Goal: Task Accomplishment & Management: Use online tool/utility

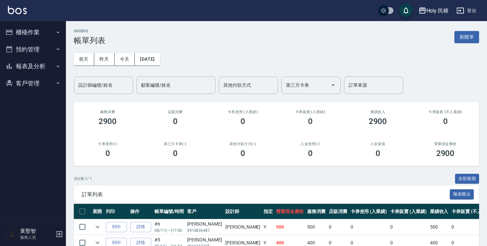
scroll to position [33, 0]
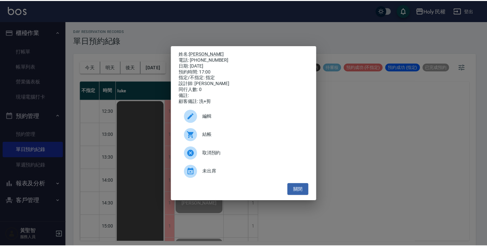
scroll to position [132, 0]
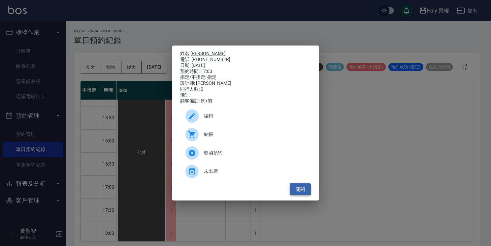
click at [295, 190] on button "關閉" at bounding box center [299, 189] width 21 height 12
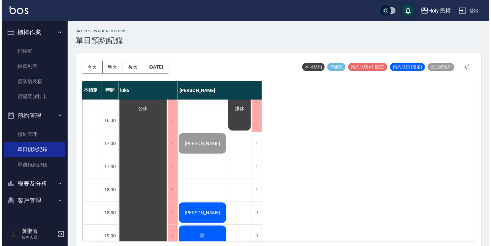
scroll to position [231, 0]
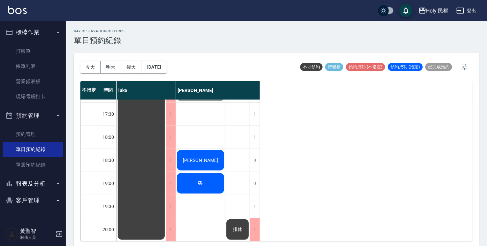
click at [166, 159] on div "[PERSON_NAME]" at bounding box center [141, 56] width 49 height 369
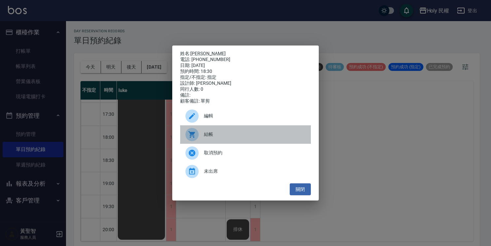
click at [215, 137] on span "結帳" at bounding box center [255, 134] width 102 height 7
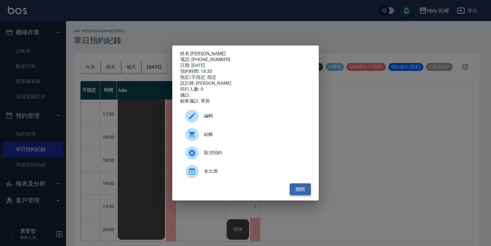
click at [302, 192] on button "關閉" at bounding box center [299, 189] width 21 height 12
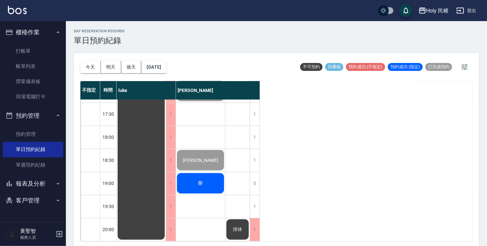
click at [166, 179] on div "榮" at bounding box center [141, 56] width 49 height 369
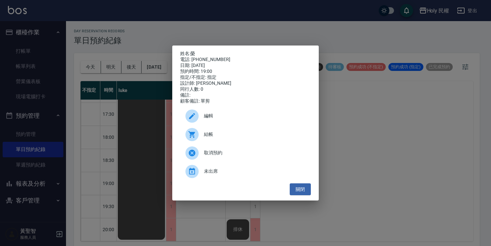
click at [208, 141] on div "結帳" at bounding box center [245, 134] width 131 height 18
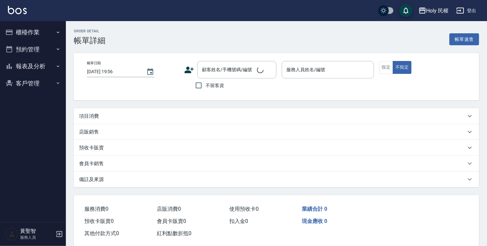
click at [148, 115] on div "項目消費" at bounding box center [272, 116] width 387 height 7
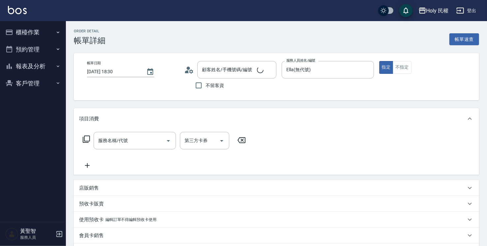
type input "2025/08/11 18:30"
type input "Ella(無代號)"
click at [160, 138] on input "服務名稱/代號" at bounding box center [130, 141] width 67 height 12
type input "[PERSON_NAME]/0983276604/"
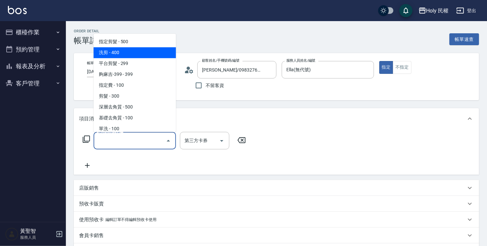
click at [160, 53] on span "洗剪 - 400" at bounding box center [135, 52] width 82 height 11
type input "洗剪(3)"
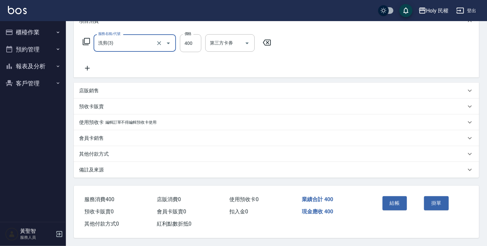
scroll to position [99, 0]
click at [262, 174] on div "備註及來源" at bounding box center [277, 170] width 406 height 16
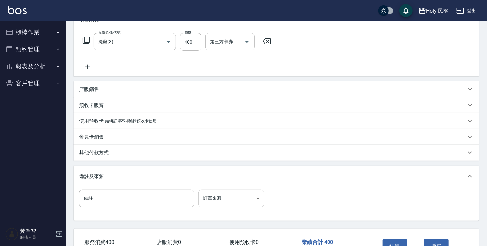
click at [224, 201] on body "Holy 民權 登出 櫃檯作業 打帳單 帳單列表 營業儀表板 現場電腦打卡 預約管理 預約管理 單日預約紀錄 單週預約紀錄 報表及分析 報表目錄 店家日報表 …" at bounding box center [243, 95] width 487 height 388
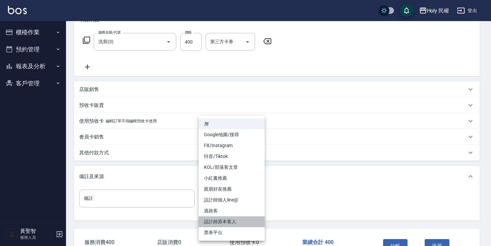
click at [237, 220] on li "設計師原本客人" at bounding box center [231, 221] width 66 height 11
type input "設計師原本客人"
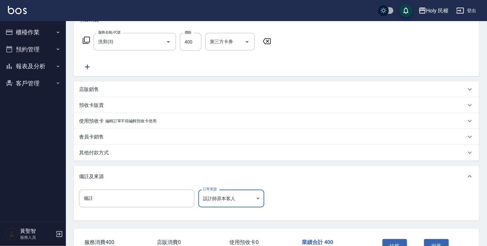
click at [389, 241] on button "結帳" at bounding box center [395, 246] width 25 height 14
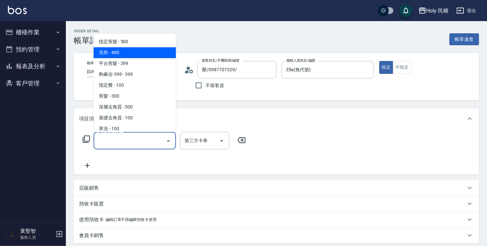
click at [159, 49] on span "洗剪 - 400" at bounding box center [135, 52] width 82 height 11
type input "洗剪(3)"
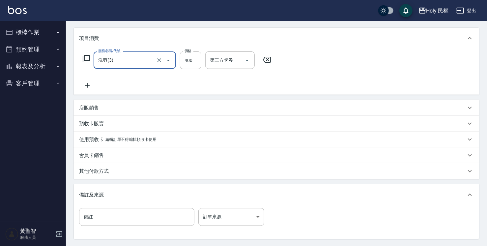
scroll to position [99, 0]
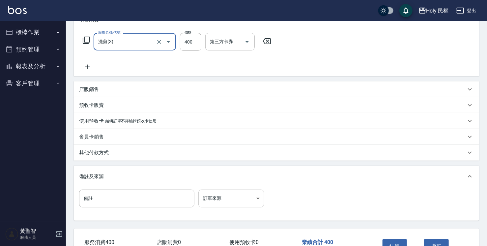
click at [228, 204] on body "Holy 民權 登出 櫃檯作業 打帳單 帳單列表 營業儀表板 現場電腦打卡 預約管理 預約管理 單日預約紀錄 單週預約紀錄 報表及分析 報表目錄 店家日報表 …" at bounding box center [243, 95] width 487 height 388
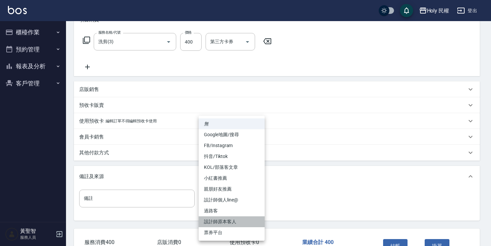
click at [234, 223] on li "設計師原本客人" at bounding box center [231, 221] width 66 height 11
type input "設計師原本客人"
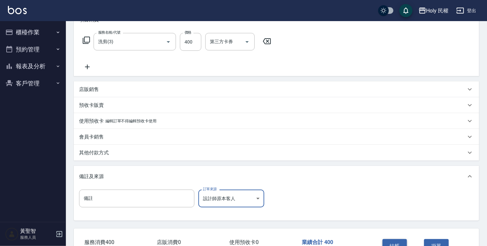
click at [396, 244] on button "結帳" at bounding box center [395, 246] width 25 height 14
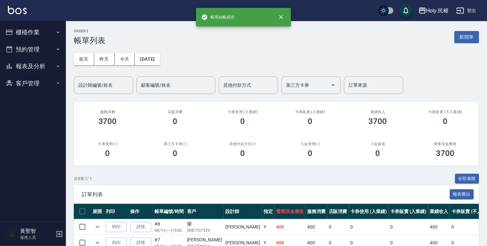
scroll to position [99, 0]
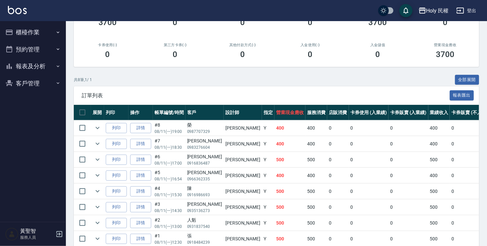
drag, startPoint x: 205, startPoint y: 125, endPoint x: 209, endPoint y: 125, distance: 4.6
click at [209, 125] on td "榮 0987707329" at bounding box center [205, 127] width 38 height 15
drag, startPoint x: 152, startPoint y: 125, endPoint x: 168, endPoint y: 133, distance: 17.8
click at [168, 133] on tr "列印 詳情 #8 08/11 (一) 19:00 榮 0987707329 [PERSON_NAME] Y 400 400 0 0 0 400 0 0 0 0…" at bounding box center [370, 127] width 593 height 15
drag, startPoint x: 168, startPoint y: 133, endPoint x: 226, endPoint y: 88, distance: 73.3
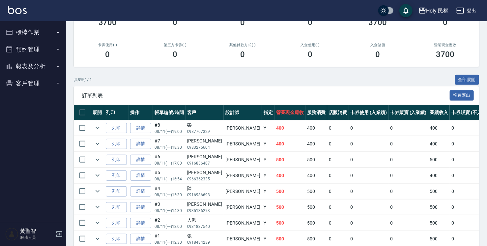
click at [226, 88] on div "訂單列表 報表匯出" at bounding box center [277, 95] width 406 height 18
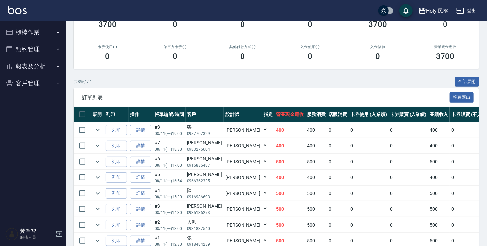
scroll to position [0, 0]
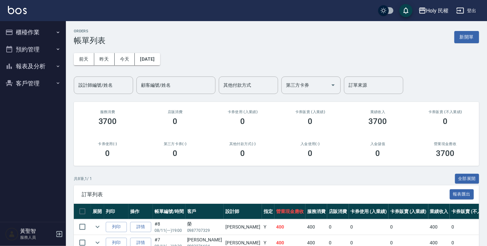
click at [470, 42] on button "新開單" at bounding box center [467, 37] width 25 height 12
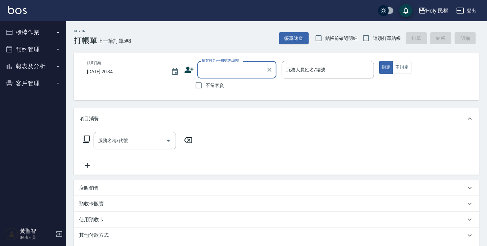
click at [216, 67] on input "顧客姓名/手機號碼/編號" at bounding box center [231, 70] width 63 height 12
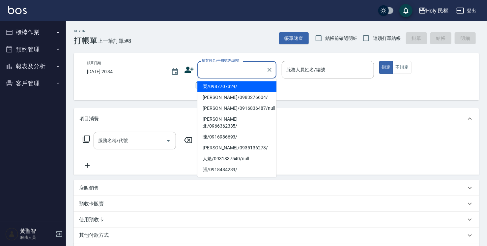
drag, startPoint x: 230, startPoint y: 85, endPoint x: 209, endPoint y: 72, distance: 24.7
click at [209, 72] on input "顧客姓名/手機號碼/編號" at bounding box center [231, 70] width 63 height 12
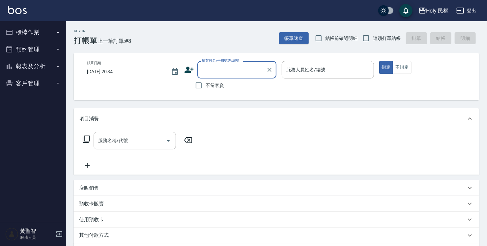
type input "f"
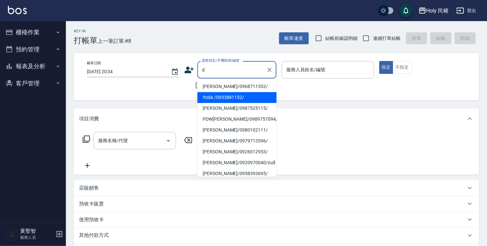
click at [230, 95] on li "Yoda /0933841152/" at bounding box center [236, 97] width 79 height 11
type input "Yoda /0933841152/"
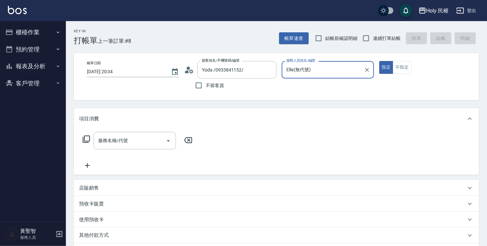
type input "Ella(無代號)"
click at [308, 68] on input "Ella(無代號)" at bounding box center [323, 70] width 76 height 12
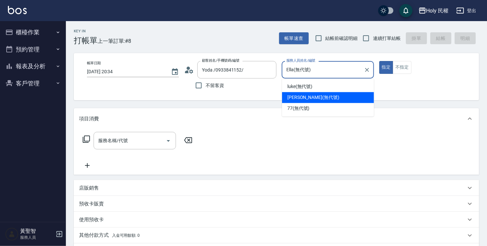
click at [305, 98] on span "Ella (無代號)" at bounding box center [313, 97] width 52 height 7
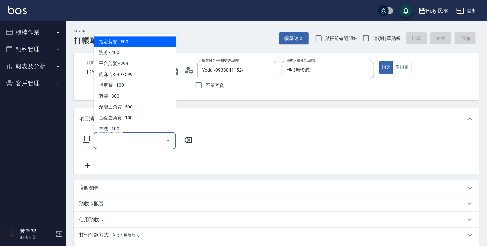
click at [115, 142] on input "服務名稱/代號" at bounding box center [130, 141] width 67 height 12
click at [130, 36] on span "指定剪髮 - 500" at bounding box center [135, 41] width 82 height 11
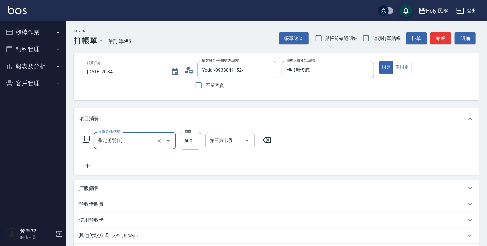
type input "指定剪髮(1)"
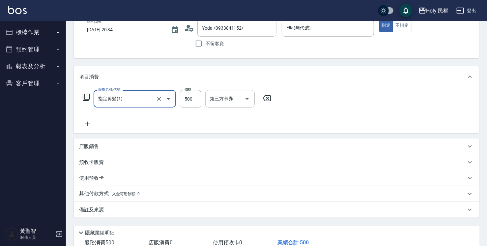
scroll to position [87, 0]
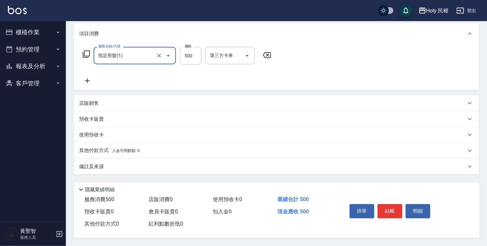
click at [265, 166] on div "備註及來源" at bounding box center [272, 166] width 387 height 7
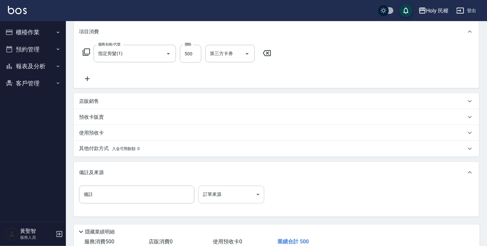
click at [244, 201] on body "Holy 民權 登出 櫃檯作業 打帳單 帳單列表 營業儀表板 現場電腦打卡 預約管理 預約管理 單日預約紀錄 單週預約紀錄 報表及分析 報表目錄 店家日報表 …" at bounding box center [243, 100] width 487 height 375
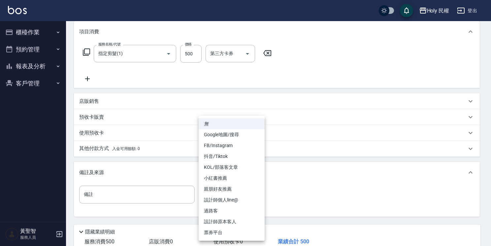
click at [238, 220] on li "設計師原本客人" at bounding box center [231, 221] width 66 height 11
type input "設計師原本客人"
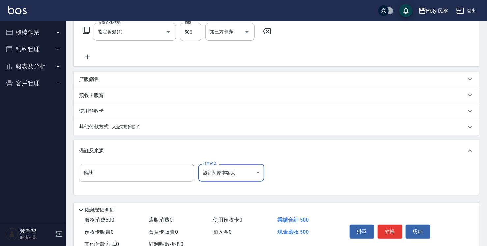
scroll to position [120, 0]
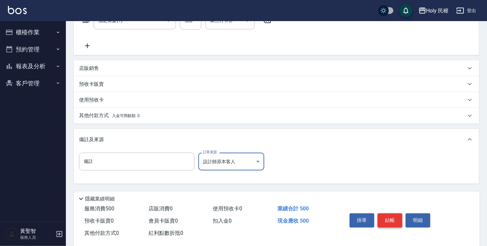
click at [387, 220] on button "結帳" at bounding box center [390, 220] width 25 height 14
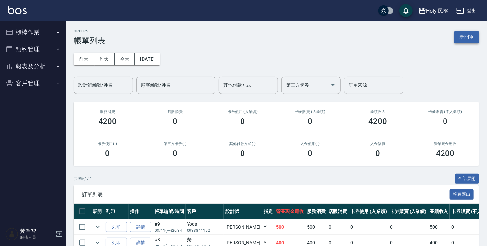
click at [468, 34] on button "新開單" at bounding box center [467, 37] width 25 height 12
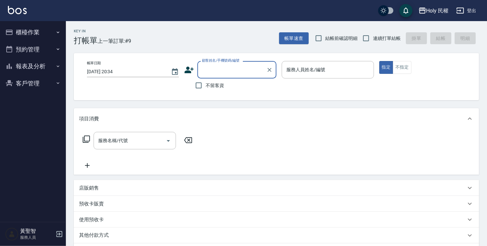
click at [248, 79] on div "不留客資" at bounding box center [230, 85] width 92 height 14
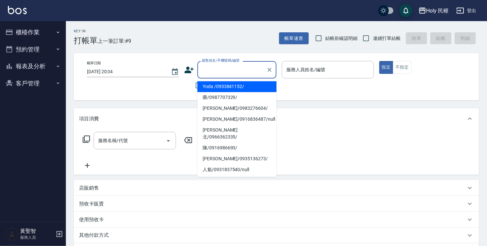
click at [247, 71] on input "顧客姓名/手機號碼/編號" at bounding box center [231, 70] width 63 height 12
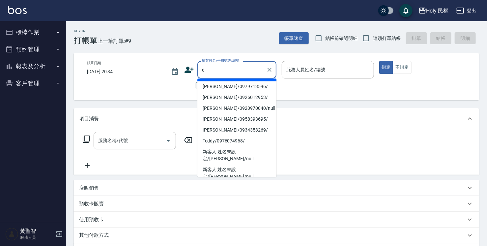
scroll to position [66, 0]
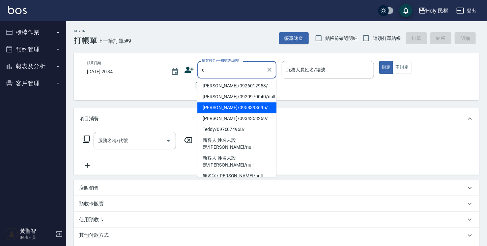
click at [244, 111] on li "[PERSON_NAME]/0958393695/" at bounding box center [236, 107] width 79 height 11
type input "[PERSON_NAME]/0958393695/"
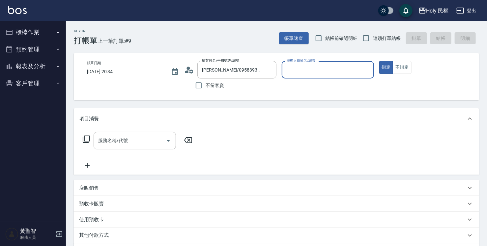
type input "Ella(無代號)"
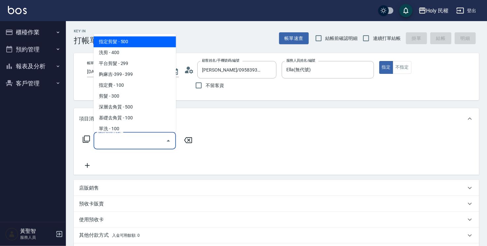
click at [162, 139] on input "服務名稱/代號" at bounding box center [130, 141] width 67 height 12
click at [141, 41] on span "指定剪髮 - 500" at bounding box center [135, 41] width 82 height 11
type input "指定剪髮(1)"
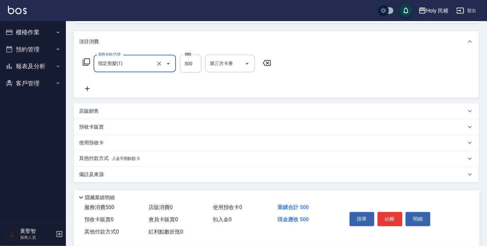
scroll to position [87, 0]
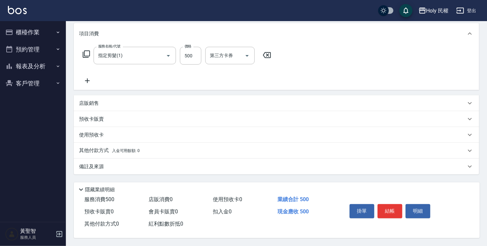
click at [334, 167] on div "備註及來源" at bounding box center [272, 166] width 387 height 7
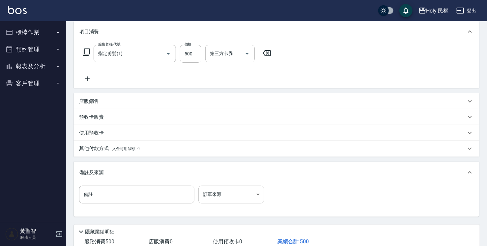
click at [243, 193] on body "Holy 民權 登出 櫃檯作業 打帳單 帳單列表 營業儀表板 現場電腦打卡 預約管理 預約管理 單日預約紀錄 單週預約紀錄 報表及分析 報表目錄 店家日報表 …" at bounding box center [243, 100] width 487 height 375
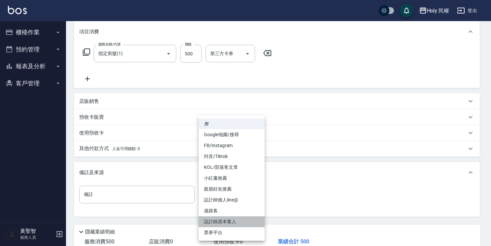
click at [240, 220] on li "設計師原本客人" at bounding box center [231, 221] width 66 height 11
type input "設計師原本客人"
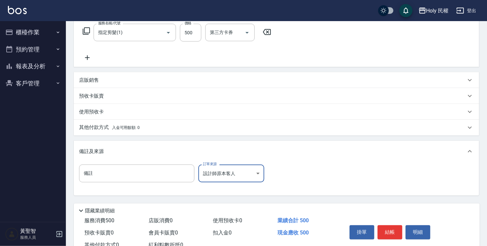
scroll to position [131, 0]
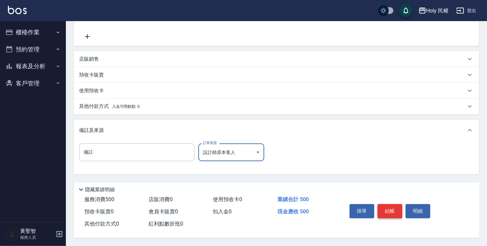
click at [386, 209] on button "結帳" at bounding box center [390, 211] width 25 height 14
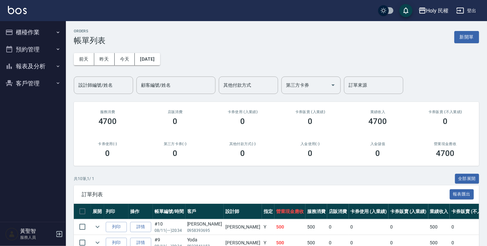
click at [40, 47] on button "預約管理" at bounding box center [33, 49] width 61 height 17
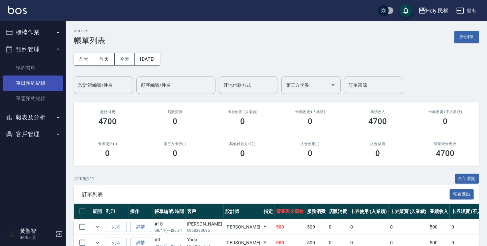
click at [43, 87] on link "單日預約紀錄" at bounding box center [33, 82] width 61 height 15
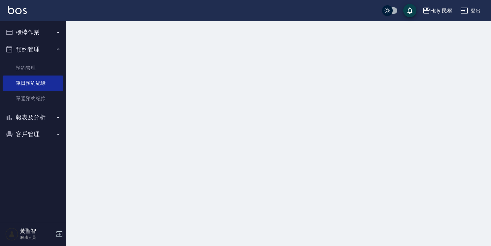
click at [34, 119] on button "報表及分析" at bounding box center [33, 117] width 61 height 17
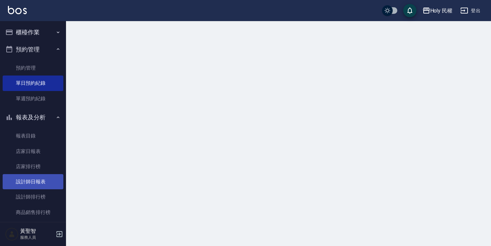
click at [36, 180] on link "設計師日報表" at bounding box center [33, 181] width 61 height 15
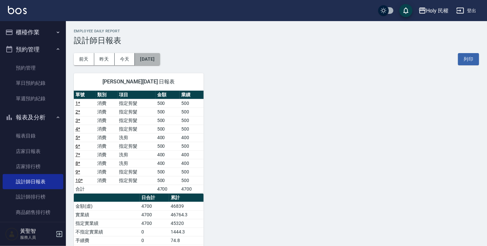
click at [151, 57] on button "[DATE]" at bounding box center [147, 59] width 25 height 12
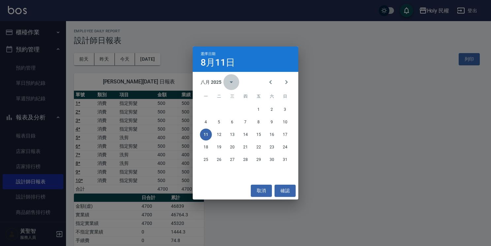
click at [225, 84] on button "calendar view is open, switch to year view" at bounding box center [231, 82] width 16 height 16
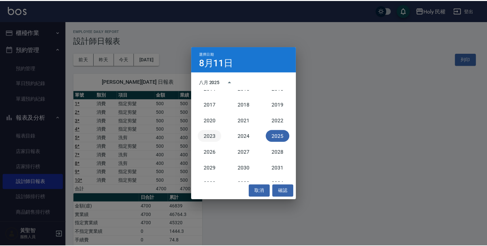
scroll to position [578, 0]
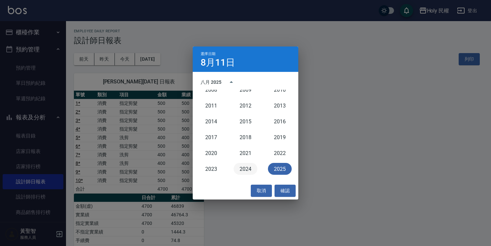
click at [246, 167] on button "2024" at bounding box center [245, 169] width 24 height 12
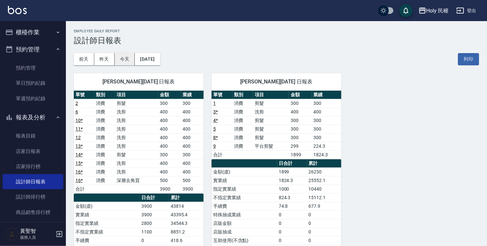
click at [125, 54] on button "今天" at bounding box center [125, 59] width 20 height 12
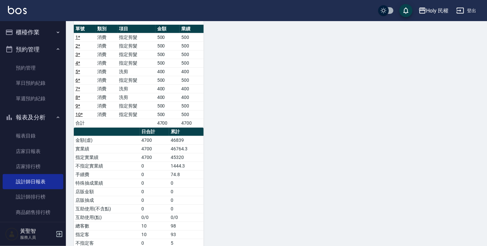
scroll to position [99, 0]
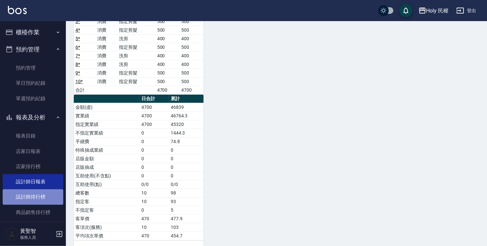
click at [48, 194] on link "設計師排行榜" at bounding box center [33, 196] width 61 height 15
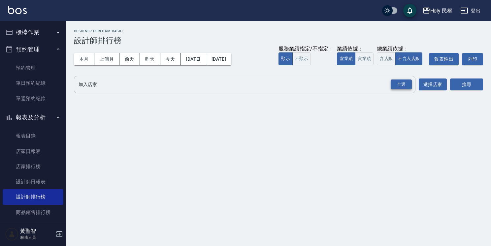
click at [405, 86] on div "全選" at bounding box center [400, 84] width 21 height 10
click at [474, 81] on button "搜尋" at bounding box center [466, 85] width 33 height 12
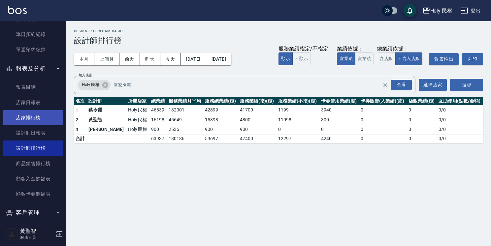
scroll to position [55, 0]
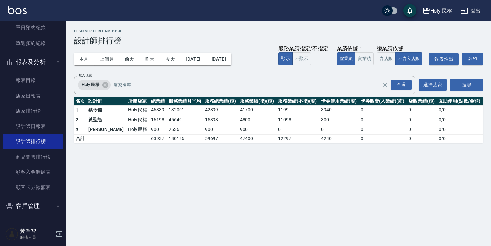
click at [40, 204] on button "客戶管理" at bounding box center [33, 205] width 61 height 17
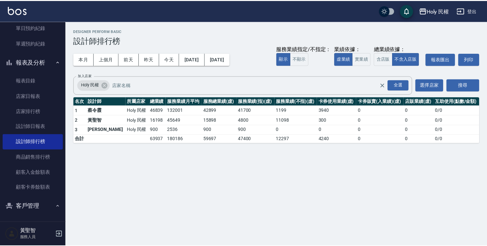
scroll to position [91, 0]
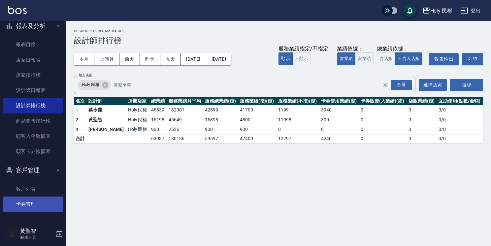
click at [40, 204] on link "卡券管理" at bounding box center [33, 203] width 61 height 15
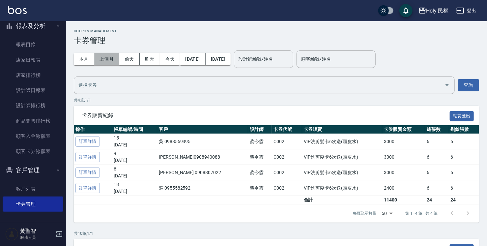
click at [103, 56] on button "上個月" at bounding box center [106, 59] width 25 height 12
click at [99, 61] on button "上個月" at bounding box center [106, 59] width 25 height 12
click at [88, 60] on button "本月" at bounding box center [84, 59] width 20 height 12
click at [111, 57] on button "上個月" at bounding box center [106, 59] width 25 height 12
click at [462, 82] on button "查詢" at bounding box center [468, 85] width 21 height 12
